Goal: Task Accomplishment & Management: Use online tool/utility

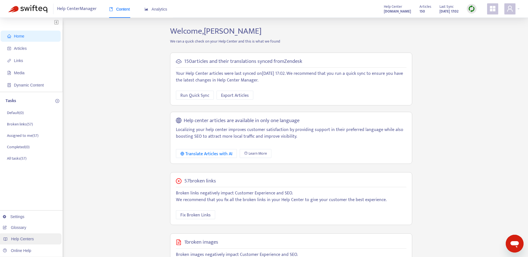
click at [20, 239] on span "Help Centers" at bounding box center [22, 239] width 23 height 4
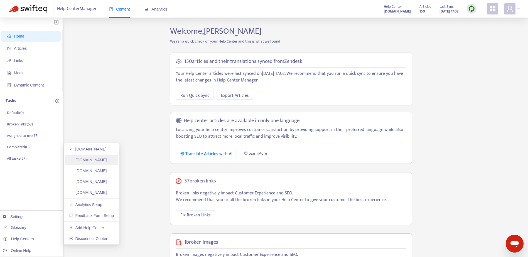
click at [98, 161] on link "[DOMAIN_NAME]" at bounding box center [88, 160] width 38 height 4
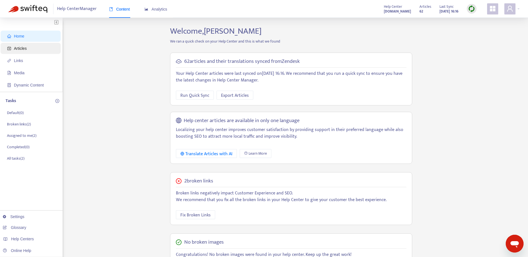
click at [13, 48] on span "Articles" at bounding box center [31, 48] width 49 height 11
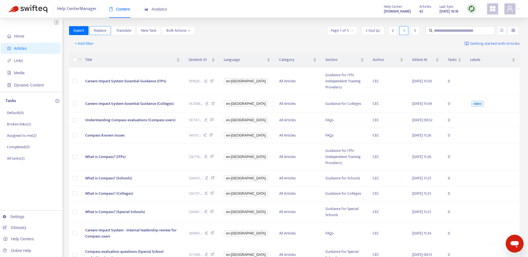
click at [100, 30] on span "Replace" at bounding box center [100, 31] width 13 height 6
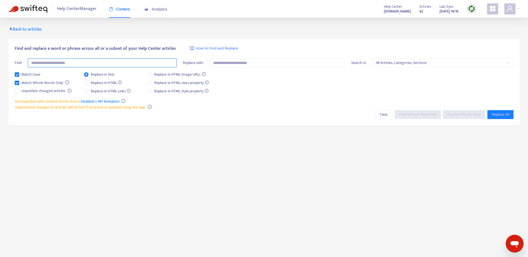
click at [91, 64] on input "text" at bounding box center [102, 62] width 149 height 9
type input "**********"
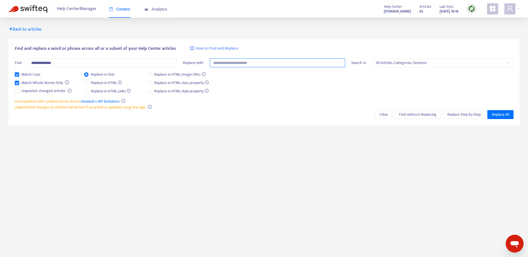
click at [256, 65] on input "text" at bounding box center [277, 62] width 135 height 9
click at [377, 64] on span "All Articles, Categories, Sections" at bounding box center [442, 63] width 134 height 8
type input "**********"
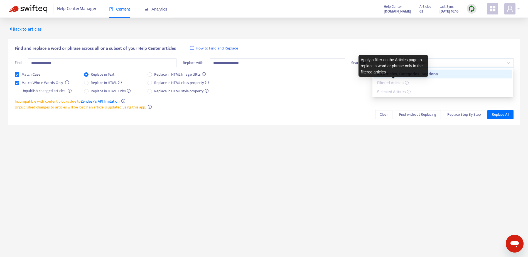
click at [389, 83] on span "Filtered Articles" at bounding box center [392, 83] width 31 height 4
click at [338, 86] on div "Match Case Match Whole Words Only Unpublish changed articles Replace in Text Re…" at bounding box center [264, 84] width 498 height 27
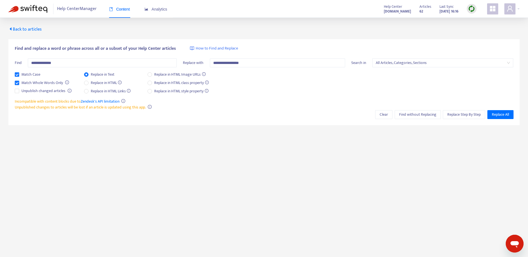
click at [34, 29] on span "Back to articles" at bounding box center [24, 30] width 33 height 8
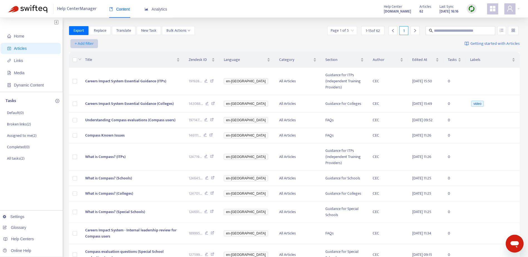
click at [90, 42] on span "+ Add filter" at bounding box center [84, 43] width 19 height 7
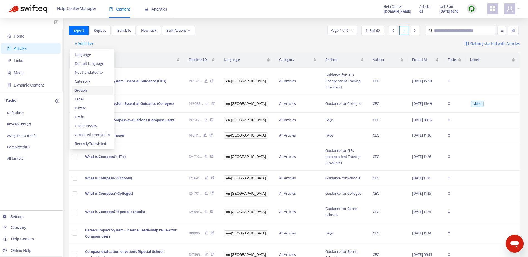
click at [81, 91] on span "Section" at bounding box center [92, 90] width 35 height 6
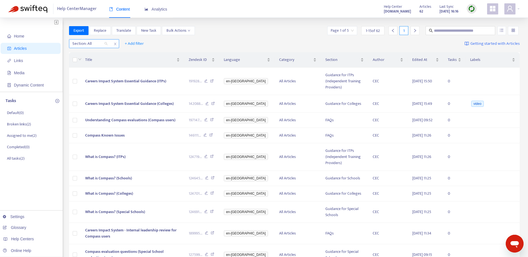
click at [104, 43] on div "Section: All" at bounding box center [89, 43] width 41 height 8
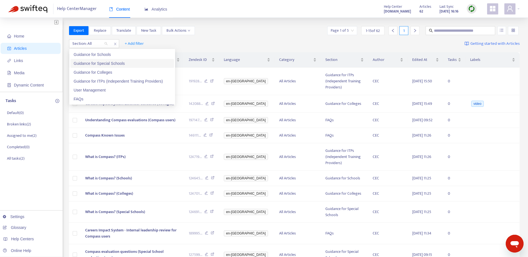
click at [102, 65] on div "Guidance for Special Schools" at bounding box center [122, 63] width 97 height 6
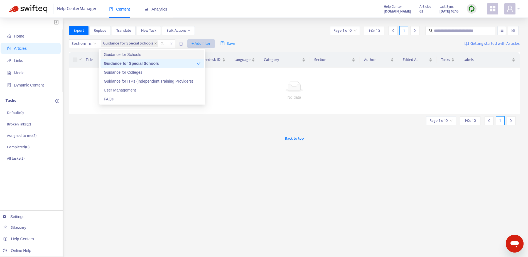
click at [200, 44] on span "+ Add filter" at bounding box center [200, 43] width 19 height 7
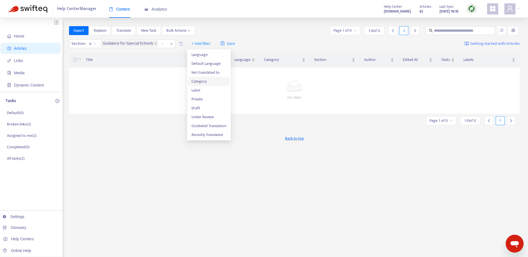
click at [201, 82] on span "Category" at bounding box center [208, 81] width 35 height 6
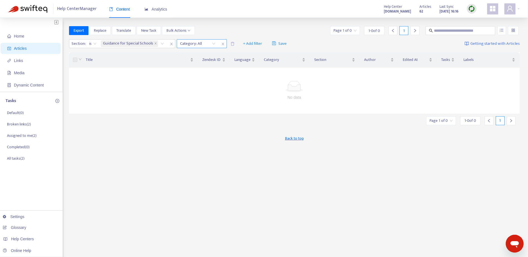
click at [214, 45] on div "Category: All" at bounding box center [197, 43] width 41 height 8
click at [193, 64] on div "All Articles" at bounding box center [229, 63] width 97 height 6
click at [278, 43] on span "+ Add filter" at bounding box center [279, 43] width 19 height 7
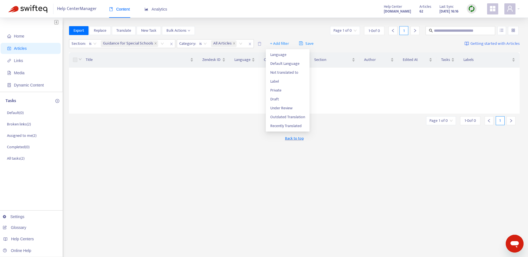
click at [275, 35] on div "Export Replace Translate New Task Bulk Actions Page 1 of 0 1 - 0 of 0 1" at bounding box center [294, 31] width 450 height 11
click at [125, 30] on span "Translate" at bounding box center [123, 31] width 15 height 6
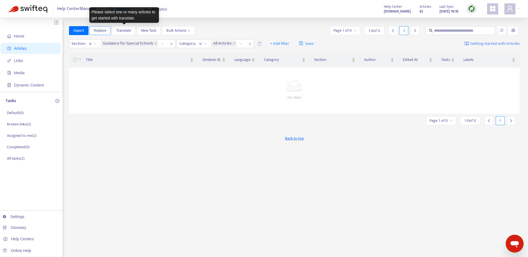
click at [105, 30] on span "Replace" at bounding box center [100, 31] width 13 height 6
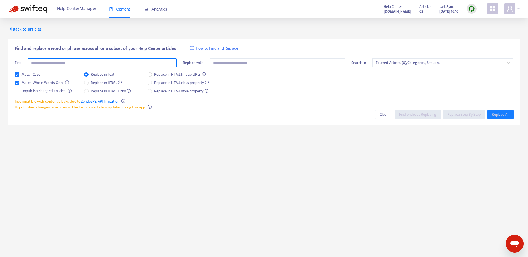
click at [84, 66] on input "text" at bounding box center [102, 62] width 149 height 9
type input "**********"
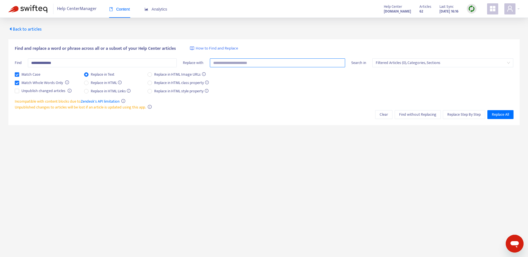
click at [224, 60] on input "text" at bounding box center [277, 62] width 135 height 9
click at [409, 65] on span "Filtered Articles (0), Categories, Sections" at bounding box center [442, 63] width 134 height 8
type input "**********"
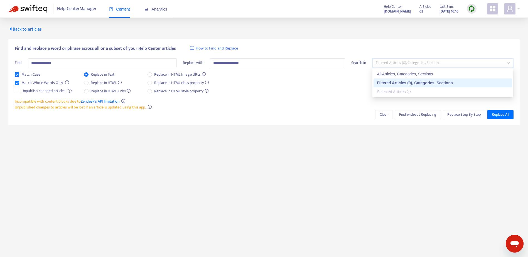
click at [407, 84] on div "Filtered Articles (0), Categories, Sections" at bounding box center [443, 83] width 132 height 6
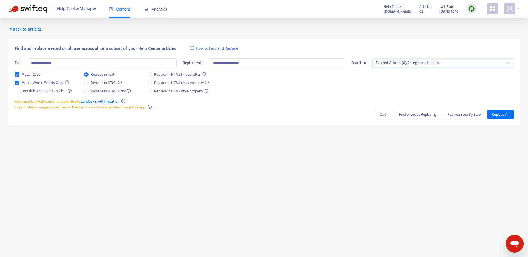
click at [19, 26] on span "Back to articles" at bounding box center [24, 30] width 33 height 8
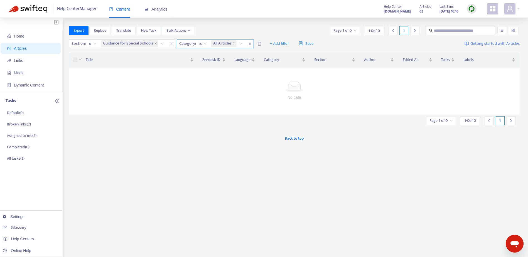
click at [250, 44] on icon "close" at bounding box center [249, 44] width 2 height 3
click at [195, 43] on span "+ Add filter" at bounding box center [200, 43] width 19 height 7
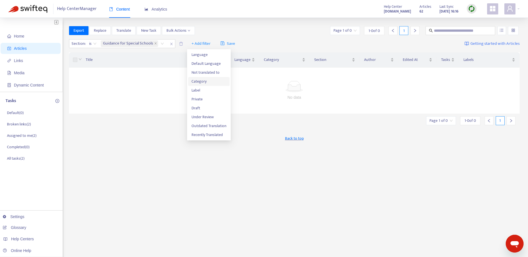
click at [194, 82] on span "Category" at bounding box center [208, 81] width 35 height 6
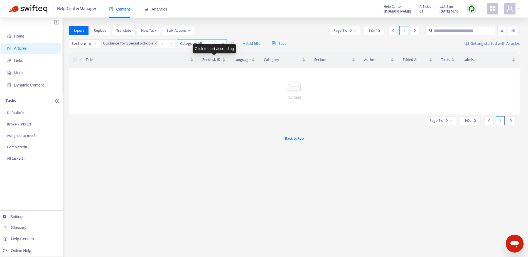
click at [212, 43] on div "Category: All" at bounding box center [197, 43] width 41 height 8
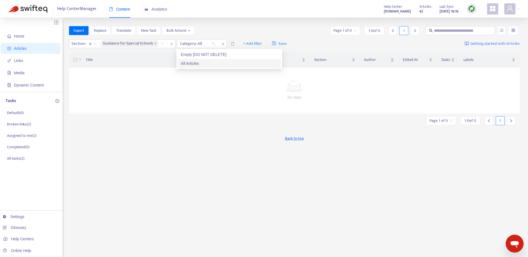
click at [202, 63] on div "All Articles" at bounding box center [229, 63] width 97 height 6
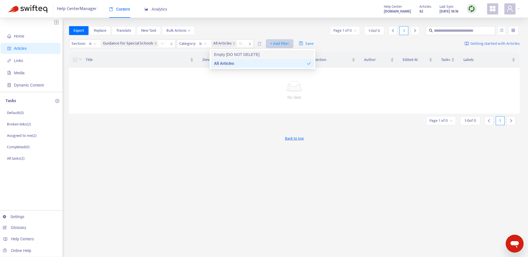
click at [283, 45] on span "+ Add filter" at bounding box center [279, 43] width 19 height 7
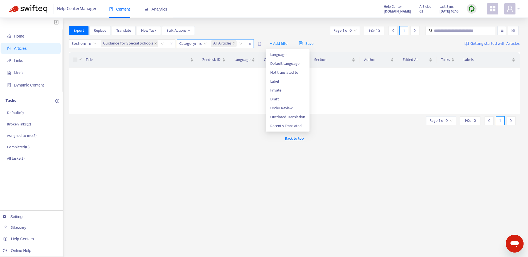
click at [247, 44] on span "close" at bounding box center [249, 44] width 7 height 7
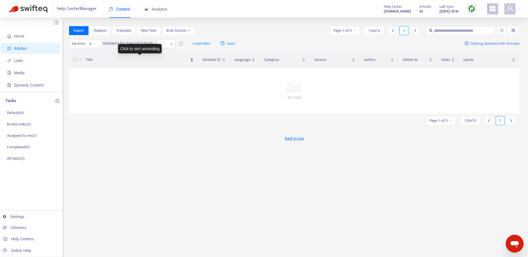
click at [133, 63] on div "Title" at bounding box center [139, 60] width 107 height 6
click at [135, 98] on div "No data" at bounding box center [294, 97] width 437 height 6
click at [171, 44] on icon "close" at bounding box center [171, 44] width 2 height 3
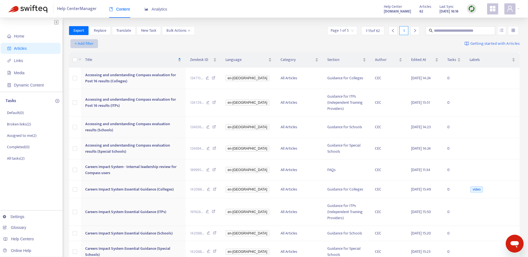
click at [84, 45] on span "+ Add filter" at bounding box center [84, 43] width 19 height 7
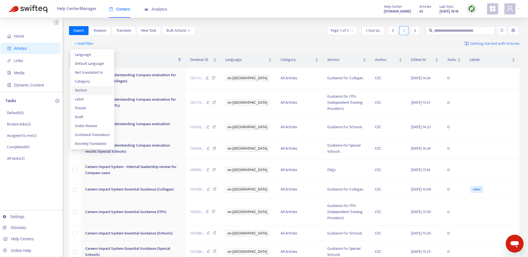
click at [87, 92] on span "Section" at bounding box center [92, 90] width 35 height 6
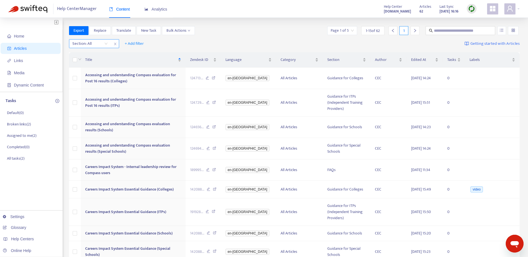
click at [105, 44] on div "Section: All" at bounding box center [89, 43] width 41 height 8
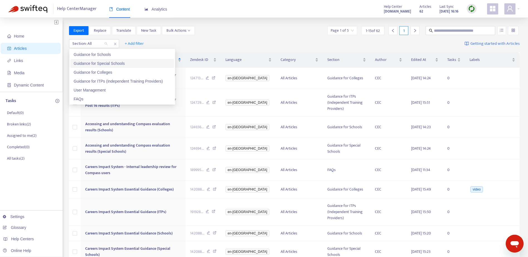
click at [99, 63] on div "Guidance for Special Schools" at bounding box center [122, 63] width 97 height 6
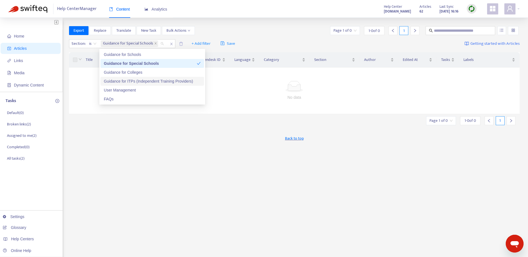
click at [471, 10] on img at bounding box center [471, 8] width 7 height 7
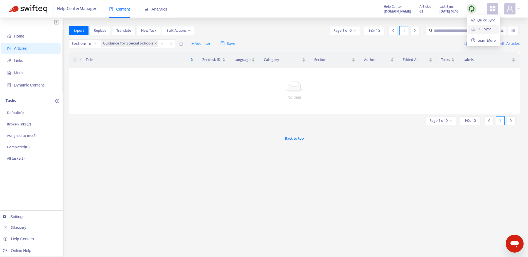
click at [477, 30] on link "Full Sync" at bounding box center [481, 29] width 20 height 6
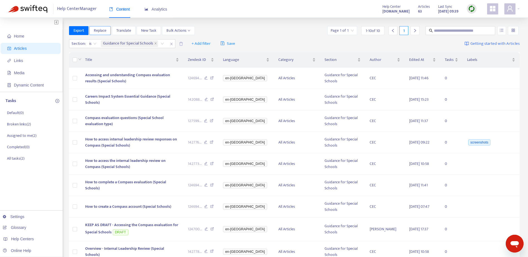
click at [98, 33] on span "Replace" at bounding box center [100, 31] width 13 height 6
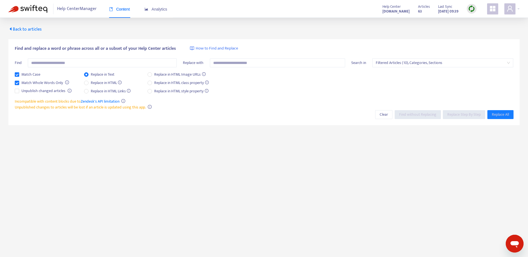
click at [26, 28] on span "Back to articles" at bounding box center [24, 30] width 33 height 8
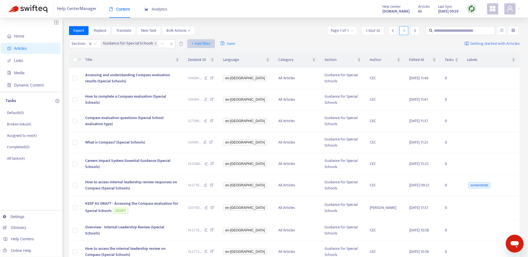
click at [198, 44] on span "+ Add filter" at bounding box center [200, 43] width 19 height 7
click at [252, 37] on div "Section : is Guidance for Special Schools + Add filter Save Getting started wit…" at bounding box center [294, 43] width 450 height 13
click at [160, 44] on div "Guidance for Special Schools" at bounding box center [133, 43] width 67 height 8
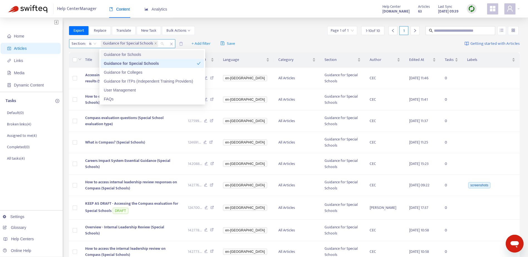
click at [160, 44] on div "Guidance for Special Schools" at bounding box center [133, 43] width 67 height 8
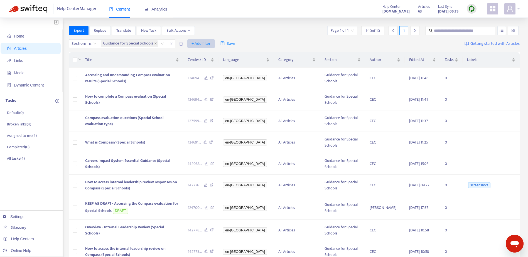
click at [201, 43] on span "+ Add filter" at bounding box center [200, 43] width 19 height 7
click at [229, 33] on div "Export Replace Translate New Task Bulk Actions Page 1 of 1 1 - 10 of 10 1" at bounding box center [294, 30] width 450 height 9
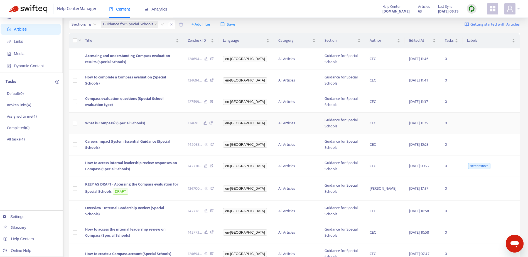
scroll to position [95, 0]
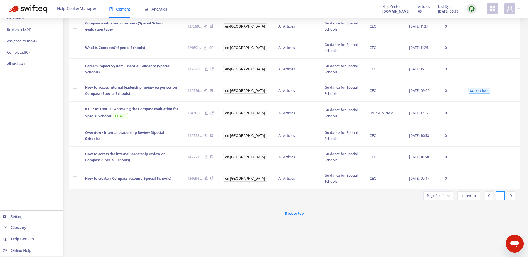
click at [447, 196] on input "search" at bounding box center [437, 196] width 23 height 8
click at [441, 224] on span "15" at bounding box center [424, 224] width 35 height 8
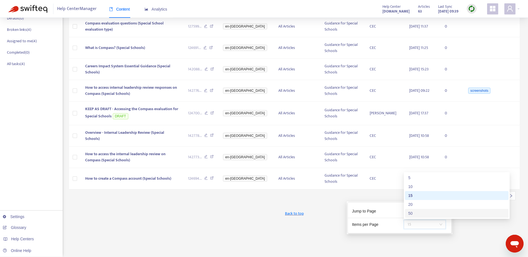
click at [427, 215] on div "50" at bounding box center [456, 213] width 97 height 6
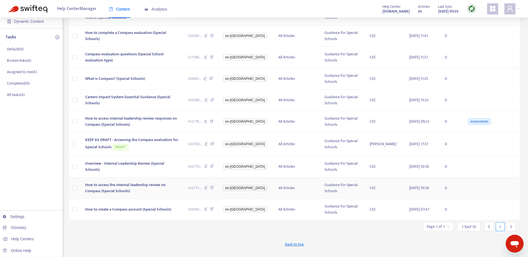
scroll to position [0, 0]
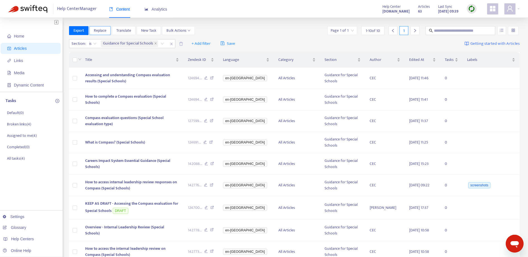
click at [102, 32] on span "Replace" at bounding box center [100, 31] width 13 height 6
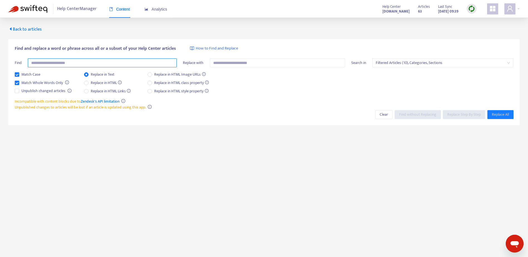
click at [100, 61] on input "text" at bounding box center [102, 62] width 149 height 9
type input "**********"
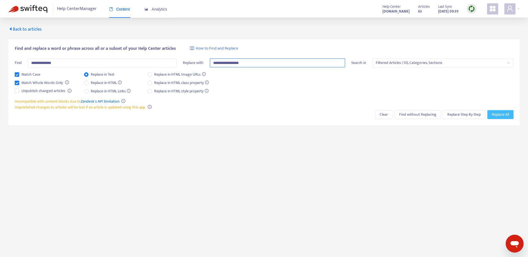
type input "**********"
click at [497, 114] on span "Replace All" at bounding box center [499, 115] width 17 height 6
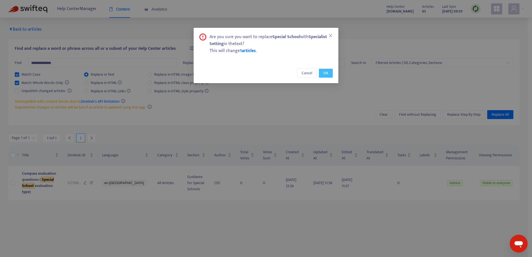
click at [325, 74] on span "OK" at bounding box center [325, 73] width 5 height 6
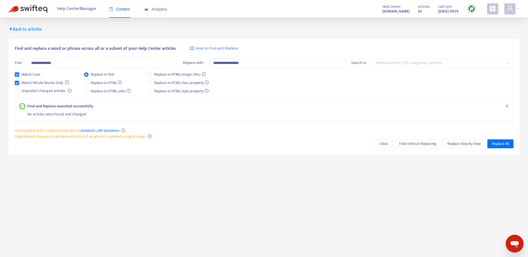
click at [398, 65] on span "Filtered Articles (10), Categories, Sections" at bounding box center [442, 63] width 134 height 8
drag, startPoint x: 323, startPoint y: 87, endPoint x: 316, endPoint y: 87, distance: 7.0
click at [323, 87] on div "Match Case Match Whole Words Only Unpublish changed articles Replace in Text Re…" at bounding box center [264, 84] width 498 height 27
click at [29, 29] on span "Back to articles" at bounding box center [24, 30] width 33 height 8
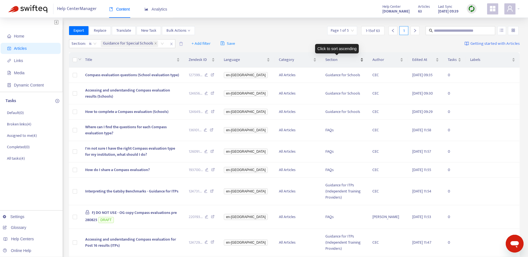
click at [356, 60] on div "Section" at bounding box center [344, 60] width 38 height 6
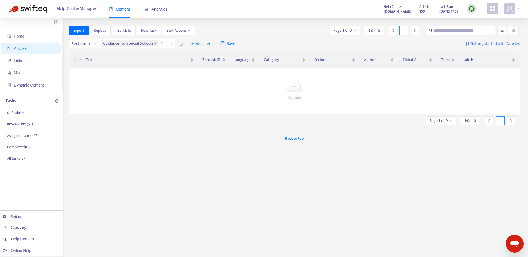
click at [162, 43] on div "Guidance for Special Schools" at bounding box center [133, 43] width 67 height 8
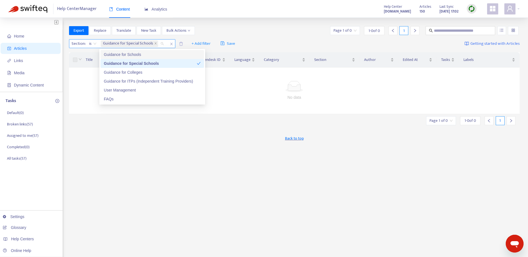
click at [171, 44] on icon "close" at bounding box center [171, 43] width 3 height 3
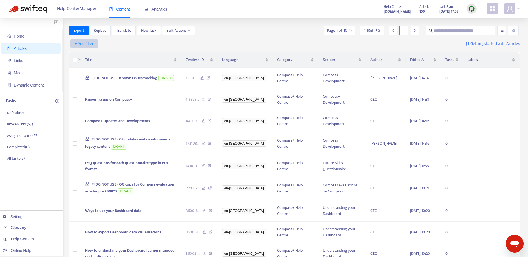
click at [86, 44] on span "+ Add filter" at bounding box center [84, 43] width 19 height 7
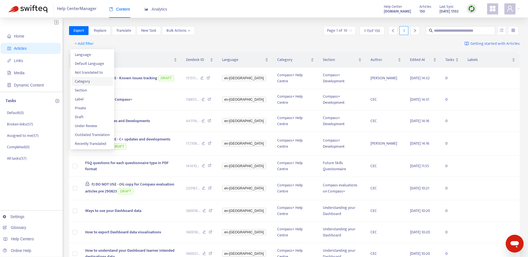
click at [86, 83] on span "Category" at bounding box center [92, 81] width 35 height 6
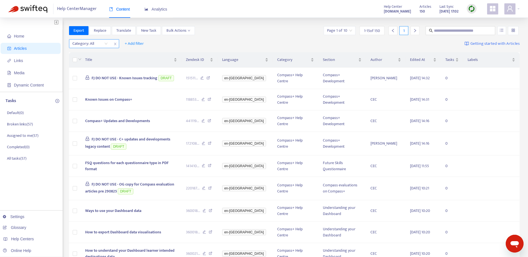
click at [106, 45] on div "Category: All" at bounding box center [89, 43] width 41 height 8
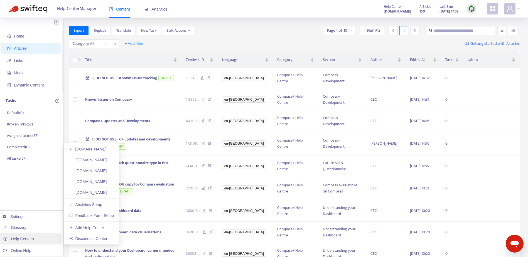
click at [28, 240] on span "Help Centers" at bounding box center [22, 239] width 23 height 4
click at [19, 241] on span "Help Centers" at bounding box center [22, 239] width 23 height 4
click at [105, 161] on link "[DOMAIN_NAME]" at bounding box center [88, 160] width 38 height 4
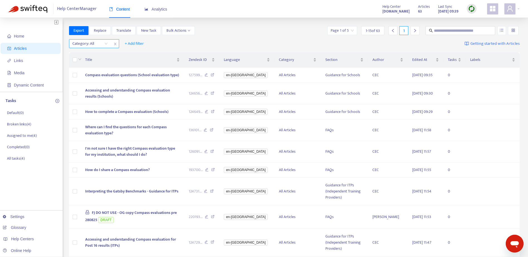
click at [106, 44] on div "Category: All" at bounding box center [89, 43] width 41 height 8
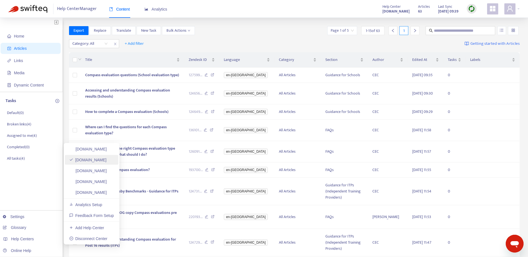
click at [95, 161] on link "[DOMAIN_NAME]" at bounding box center [87, 160] width 37 height 4
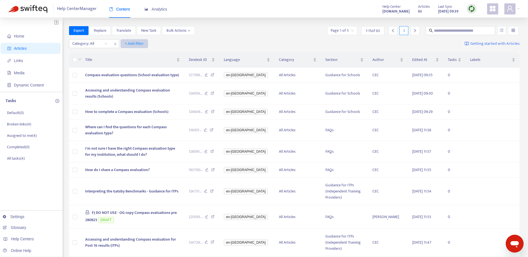
click at [134, 44] on span "+ Add filter" at bounding box center [134, 43] width 19 height 7
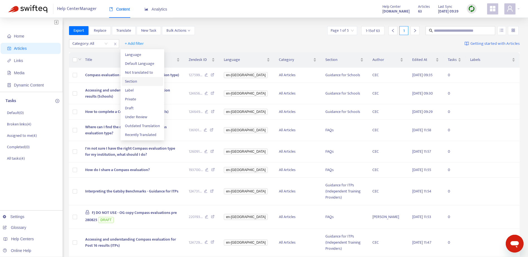
click at [130, 81] on span "Section" at bounding box center [142, 81] width 35 height 6
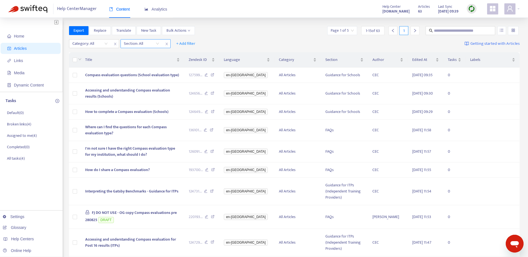
click at [158, 43] on div "Section: All" at bounding box center [141, 43] width 41 height 8
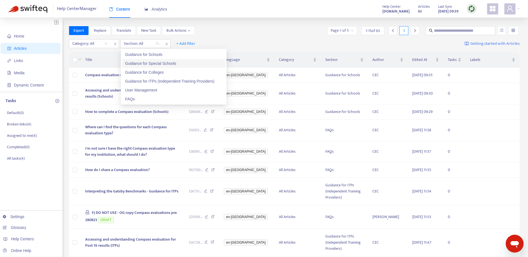
click at [158, 64] on div "Guidance for Special Schools" at bounding box center [173, 63] width 97 height 6
